Goal: Information Seeking & Learning: Learn about a topic

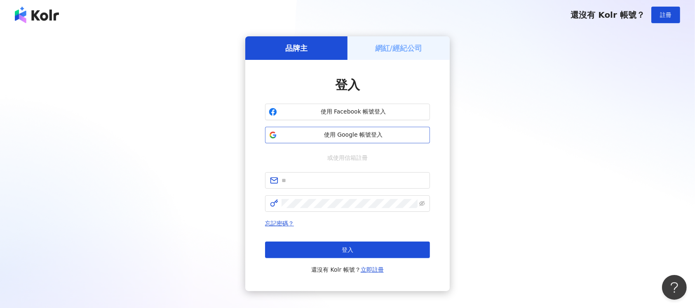
click at [407, 139] on button "使用 Google 帳號登入" at bounding box center [347, 135] width 165 height 16
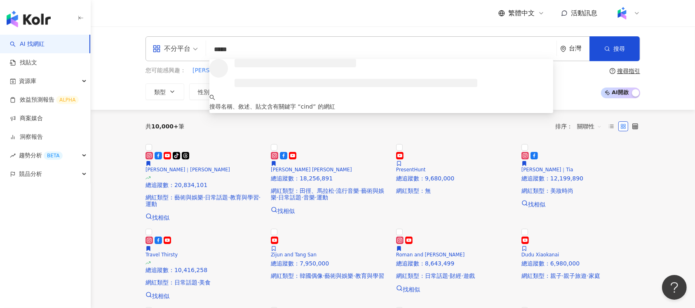
type input "******"
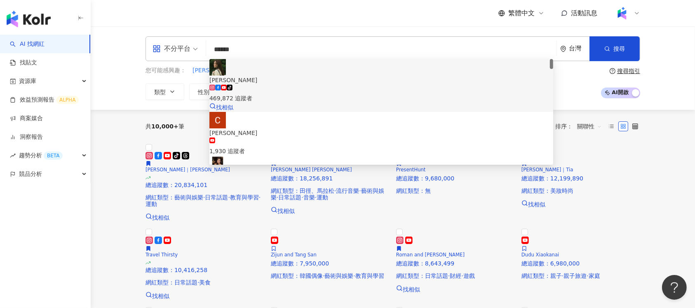
click at [316, 85] on div "tiktok-icon 469,872 追蹤者" at bounding box center [381, 94] width 344 height 18
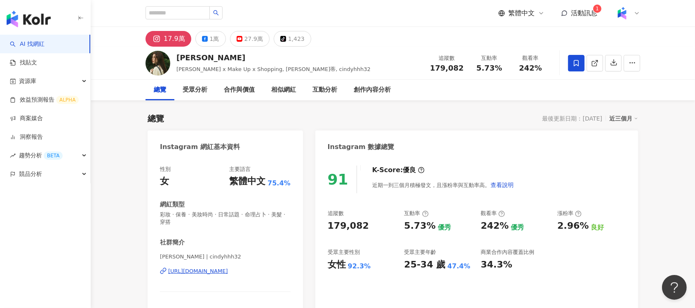
scroll to position [55, 0]
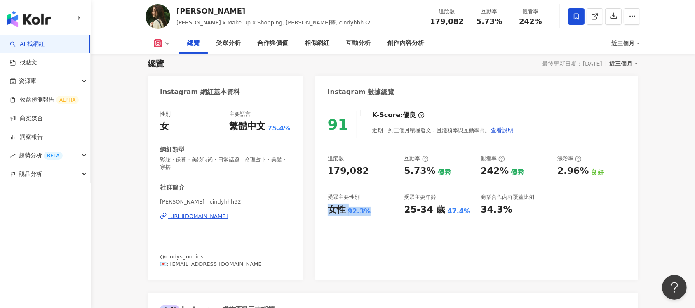
drag, startPoint x: 327, startPoint y: 210, endPoint x: 372, endPoint y: 210, distance: 44.1
click at [371, 210] on div "女性 92.3%" at bounding box center [362, 209] width 68 height 13
copy div "女性 92.3%"
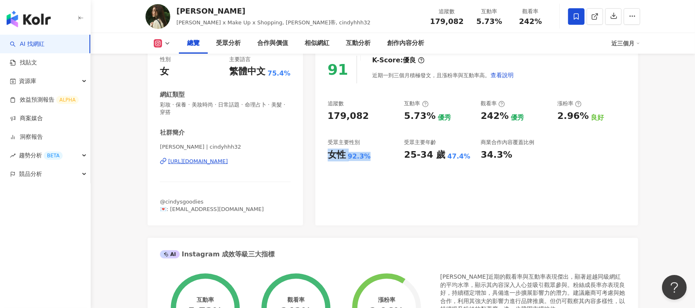
scroll to position [0, 0]
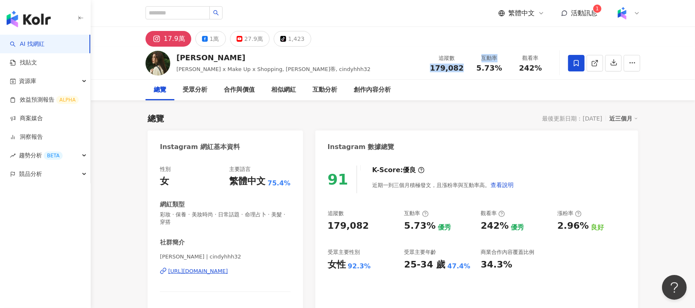
drag, startPoint x: 432, startPoint y: 70, endPoint x: 468, endPoint y: 71, distance: 36.7
click at [468, 71] on div "追蹤數 179,082 互動率 5.73% 觀看率 242%" at bounding box center [488, 63] width 126 height 24
drag, startPoint x: 460, startPoint y: 70, endPoint x: 451, endPoint y: 70, distance: 8.7
click at [459, 70] on span "179,082" at bounding box center [447, 68] width 34 height 9
click at [430, 68] on div "追蹤數 179,082" at bounding box center [447, 63] width 44 height 18
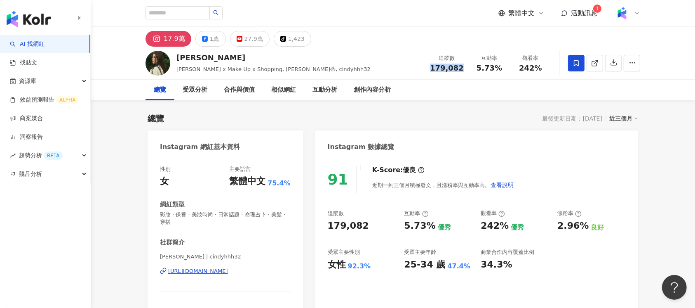
drag, startPoint x: 432, startPoint y: 68, endPoint x: 462, endPoint y: 68, distance: 29.7
click at [462, 68] on div "追蹤數 179,082" at bounding box center [447, 63] width 44 height 18
copy span "179,082"
drag, startPoint x: 480, startPoint y: 68, endPoint x: 500, endPoint y: 67, distance: 19.4
click at [500, 67] on span "5.73%" at bounding box center [490, 68] width 26 height 8
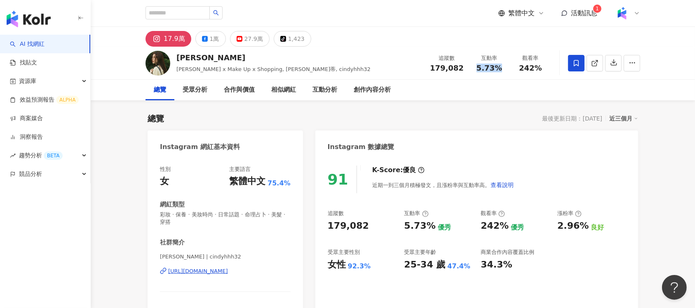
drag, startPoint x: 475, startPoint y: 68, endPoint x: 500, endPoint y: 70, distance: 25.6
click at [500, 70] on div "5.73%" at bounding box center [489, 68] width 31 height 8
copy span "5.73%"
drag, startPoint x: 519, startPoint y: 66, endPoint x: 543, endPoint y: 68, distance: 24.8
click at [543, 68] on div "242%" at bounding box center [530, 68] width 31 height 8
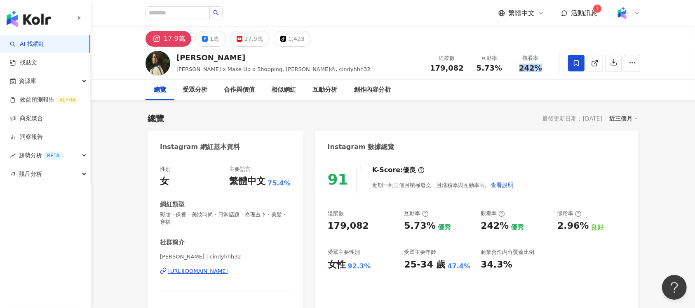
copy span "242%"
drag, startPoint x: 558, startPoint y: 226, endPoint x: 585, endPoint y: 226, distance: 27.6
click at [585, 226] on div "2.96% 良好" at bounding box center [592, 225] width 68 height 13
copy div "2.96%"
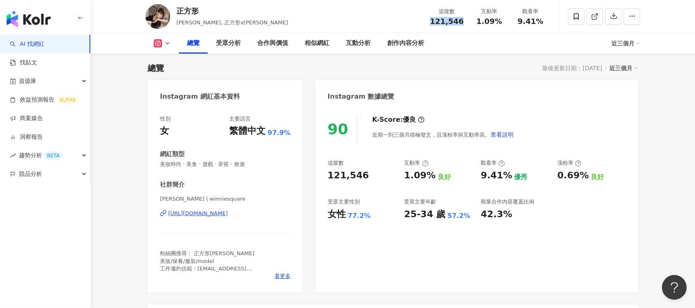
drag, startPoint x: 432, startPoint y: 21, endPoint x: 462, endPoint y: 22, distance: 30.1
click at [462, 22] on div "121,546" at bounding box center [447, 21] width 34 height 8
drag, startPoint x: 477, startPoint y: 22, endPoint x: 501, endPoint y: 22, distance: 23.9
click at [501, 22] on div "1.09%" at bounding box center [489, 21] width 31 height 8
copy span "1.09%"
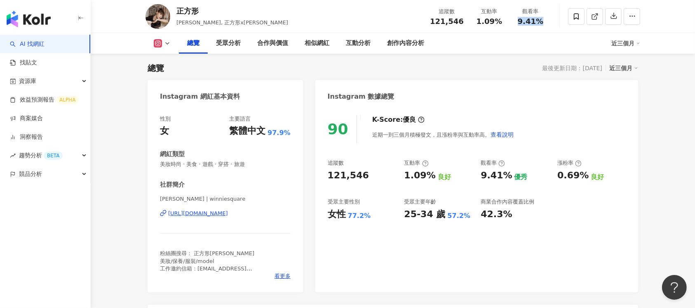
drag, startPoint x: 520, startPoint y: 21, endPoint x: 541, endPoint y: 21, distance: 21.9
click at [541, 21] on div "9.41%" at bounding box center [530, 21] width 31 height 8
copy span "9.41%"
drag, startPoint x: 558, startPoint y: 177, endPoint x: 584, endPoint y: 177, distance: 26.4
click at [584, 177] on div "0.69%" at bounding box center [573, 175] width 31 height 13
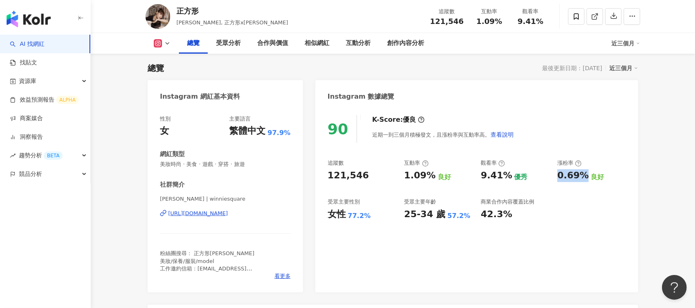
copy div "0.69%"
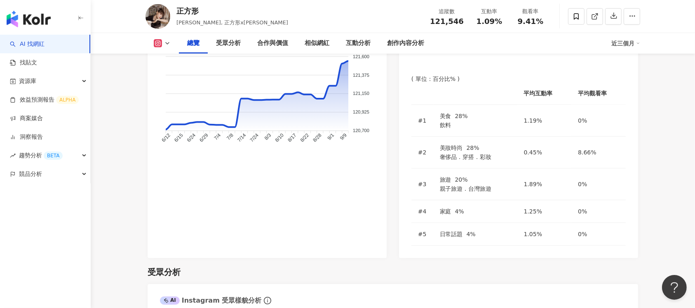
scroll to position [655, 0]
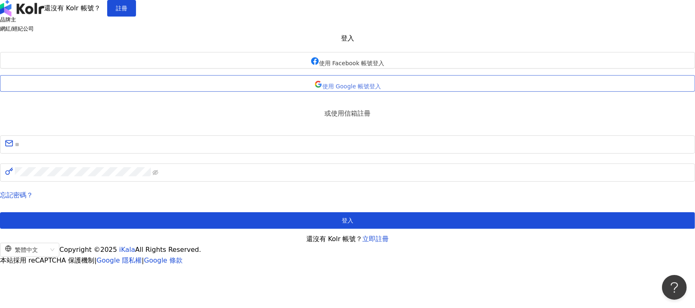
click at [381, 89] on span "使用 Google 帳號登入" at bounding box center [351, 86] width 59 height 7
click at [377, 92] on button "使用 Google 帳號登入" at bounding box center [347, 83] width 695 height 16
click at [373, 89] on span "使用 Google 帳號登入" at bounding box center [351, 86] width 59 height 7
click at [356, 92] on button "使用 Google 帳號登入" at bounding box center [347, 83] width 695 height 16
click at [380, 89] on span "使用 Google 帳號登入" at bounding box center [351, 86] width 59 height 7
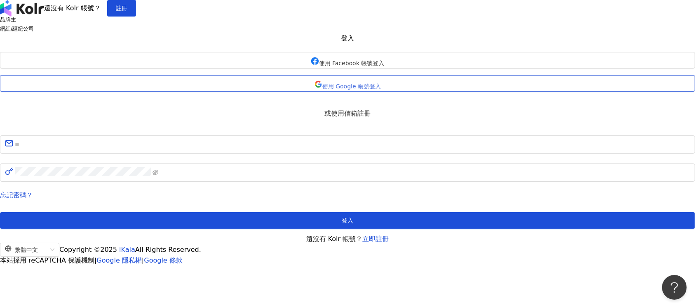
click at [381, 89] on span "使用 Google 帳號登入" at bounding box center [351, 86] width 59 height 7
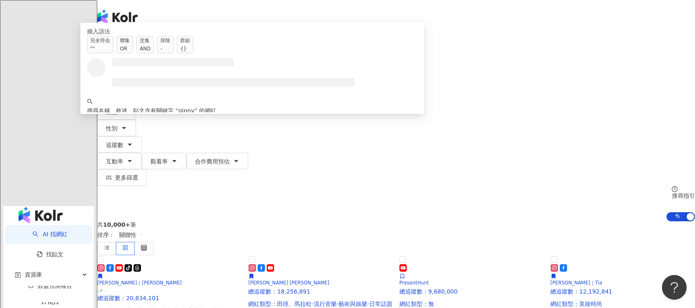
type input "*"
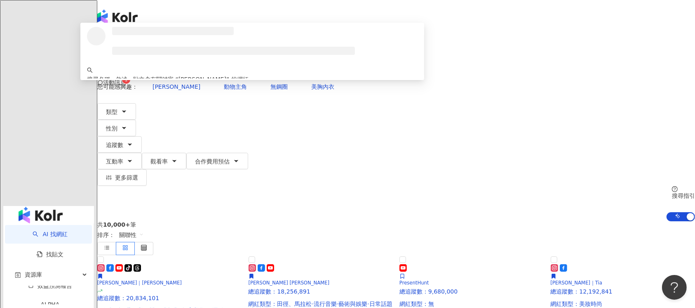
drag, startPoint x: 488, startPoint y: 51, endPoint x: 197, endPoint y: 51, distance: 291.5
click at [197, 51] on div "**********" at bounding box center [396, 55] width 598 height 45
type input "**********"
